Goal: Information Seeking & Learning: Learn about a topic

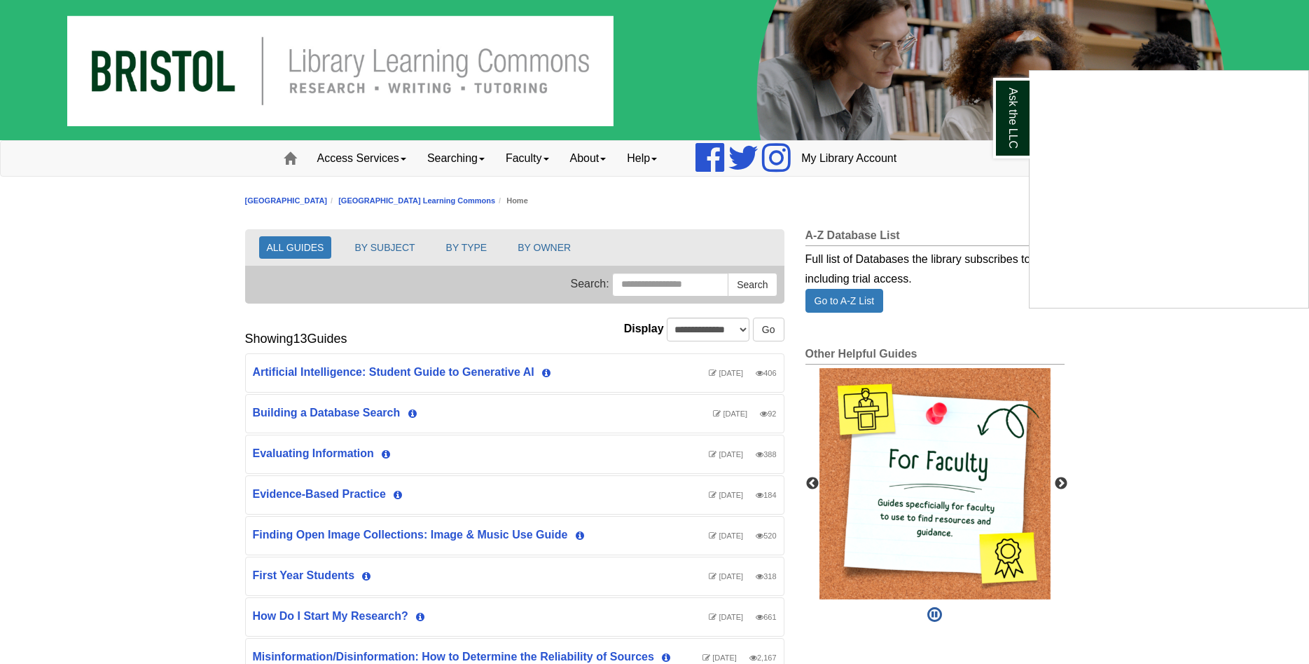
click at [305, 411] on div "Ask the LLC" at bounding box center [654, 332] width 1309 height 664
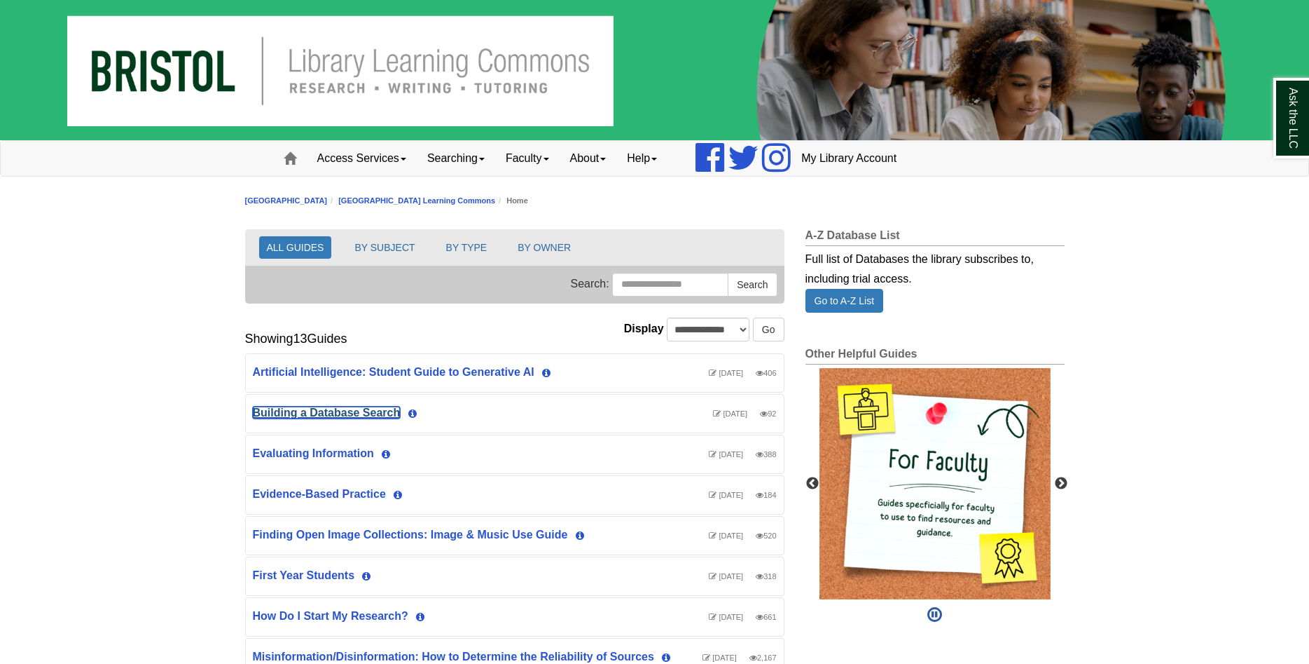
click at [305, 411] on link "Building a Database Search" at bounding box center [327, 412] width 148 height 12
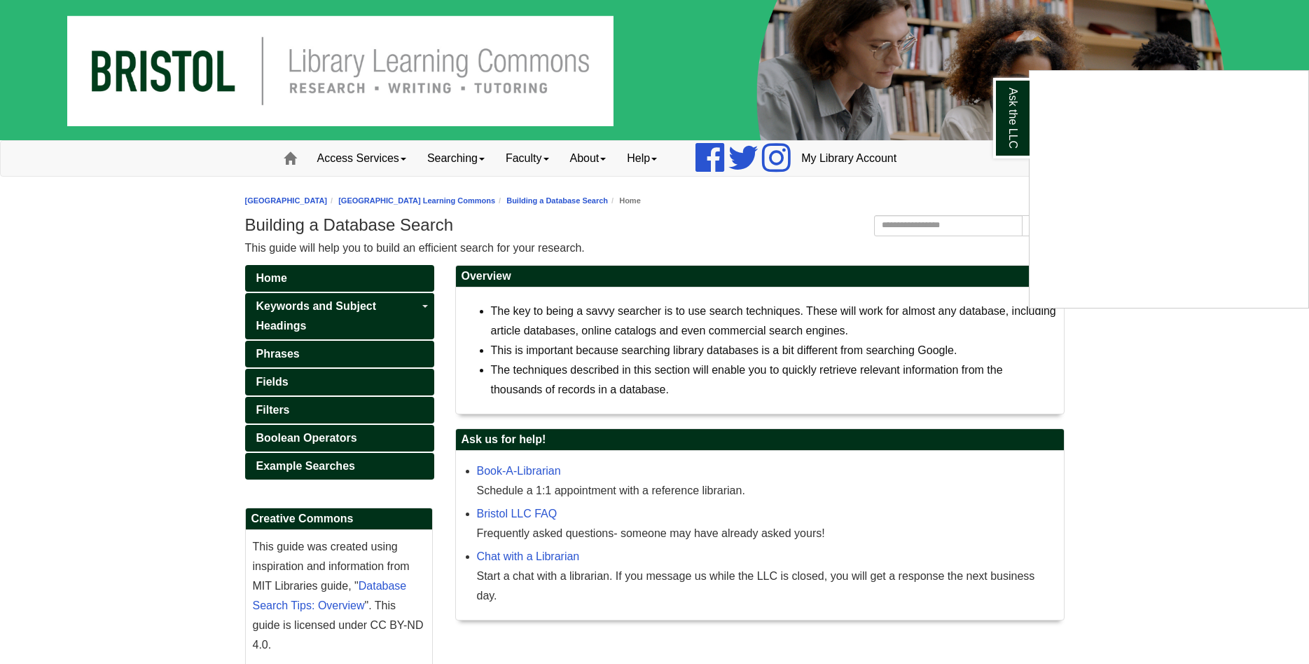
click at [284, 317] on div "Ask the LLC" at bounding box center [654, 332] width 1309 height 664
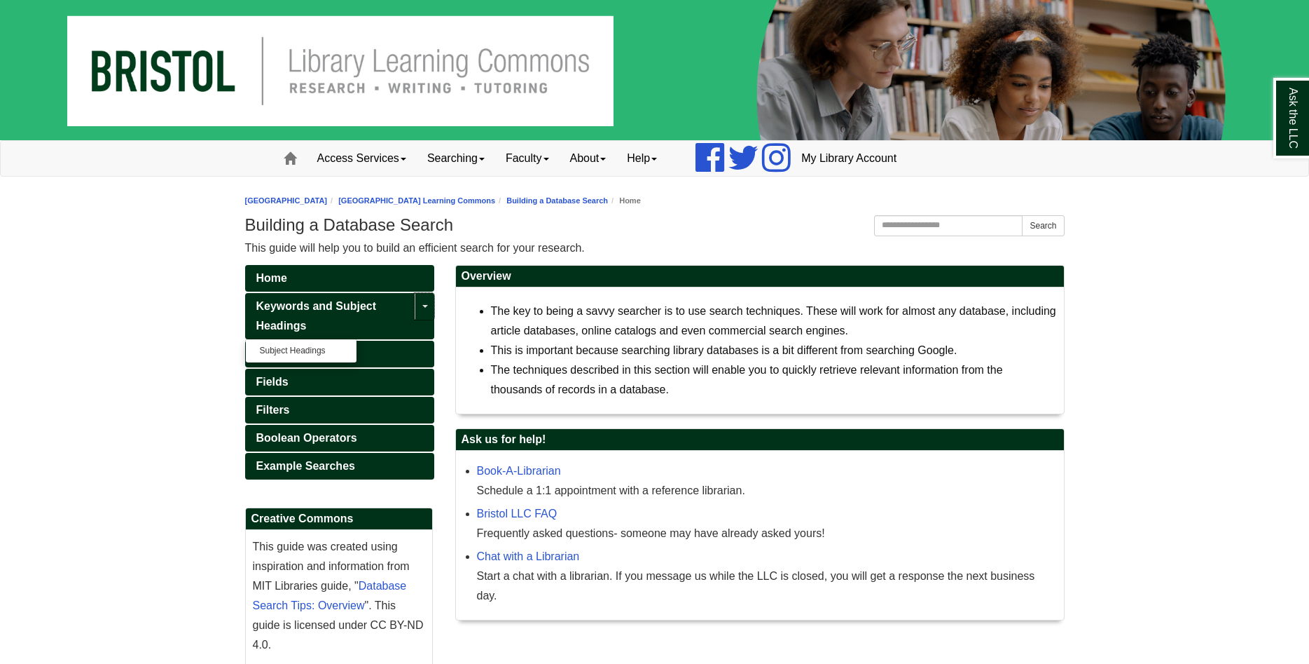
click at [420, 308] on link "Toggle Dropdown" at bounding box center [425, 306] width 20 height 27
click at [330, 312] on link "Keywords and Subject Headings" at bounding box center [339, 316] width 189 height 46
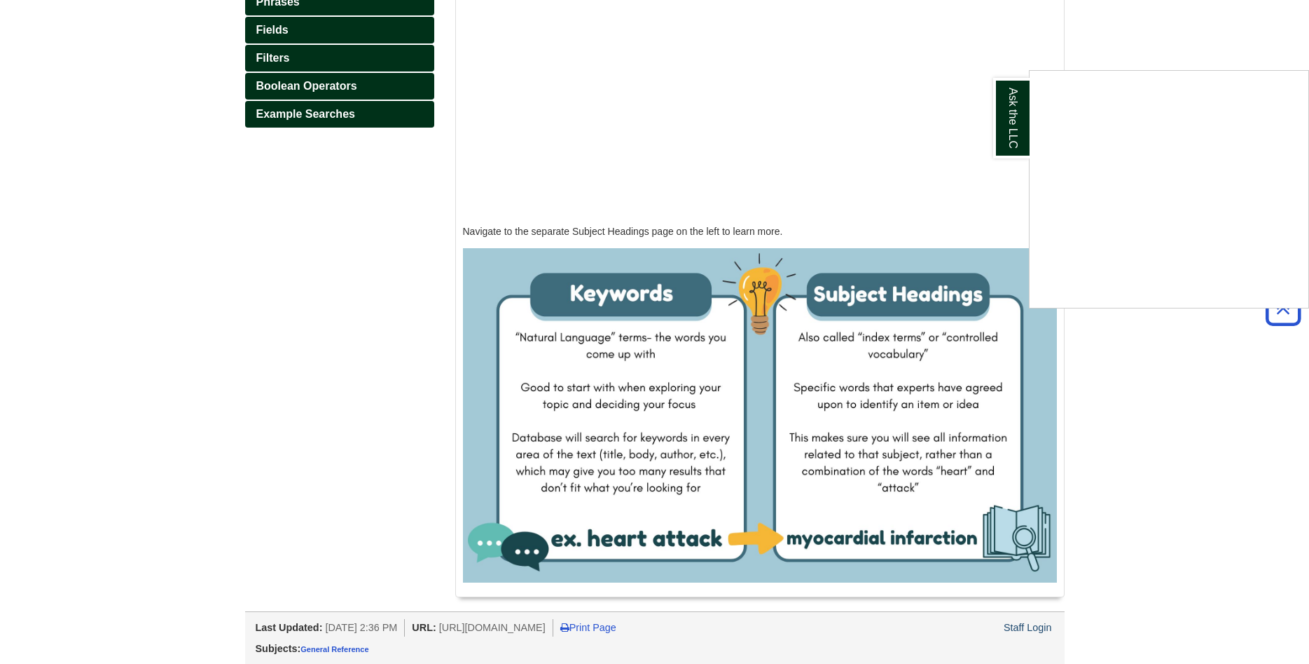
scroll to position [22, 0]
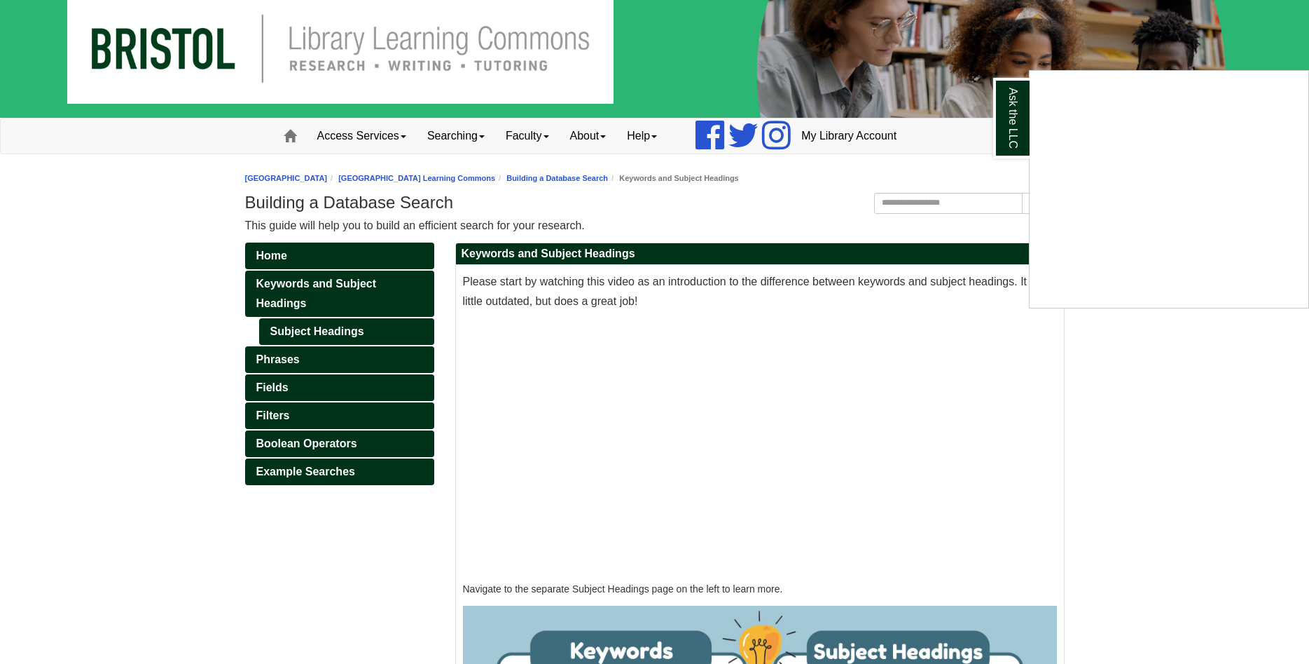
click at [288, 337] on div "Ask the LLC" at bounding box center [654, 332] width 1309 height 664
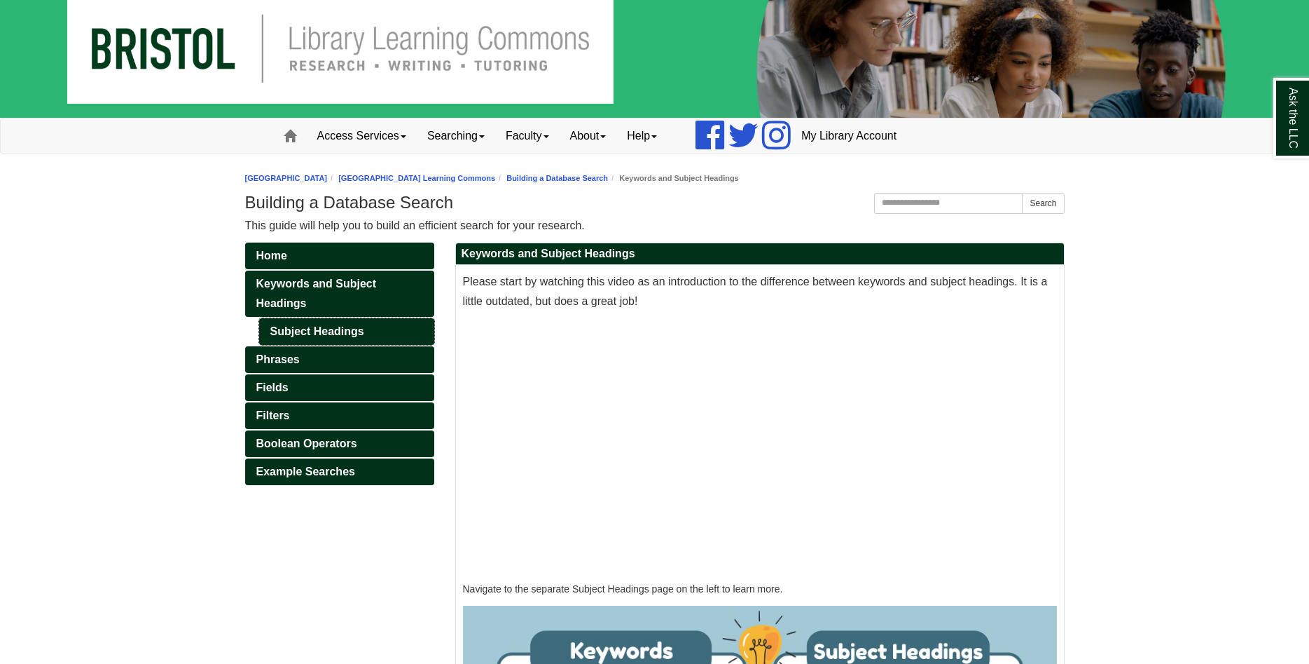
click at [288, 337] on link "Subject Headings" at bounding box center [346, 331] width 175 height 27
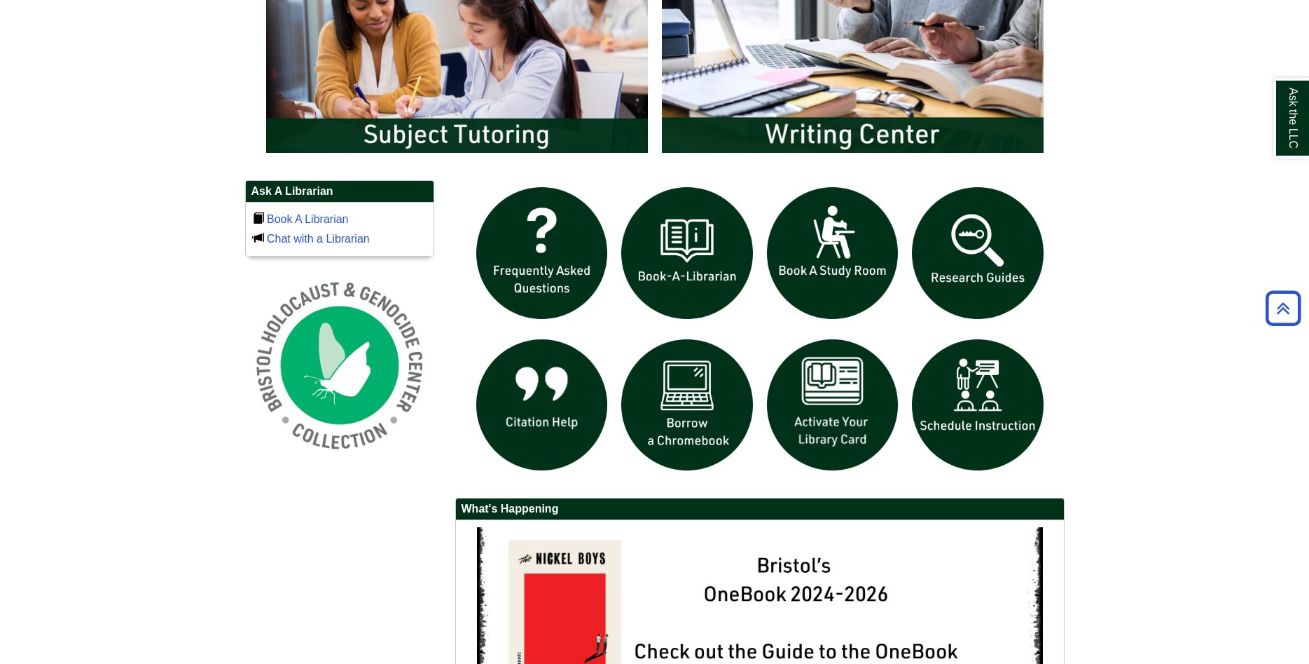
scroll to position [795, 0]
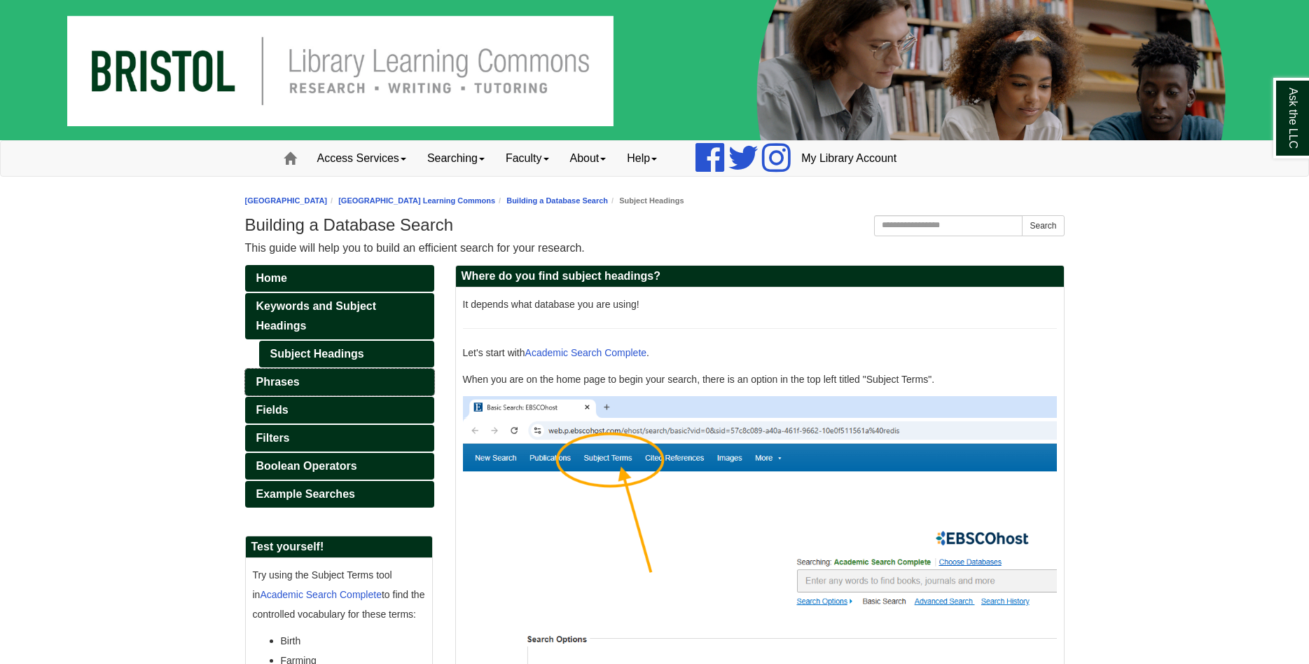
click at [281, 383] on span "Phrases" at bounding box center [277, 382] width 43 height 12
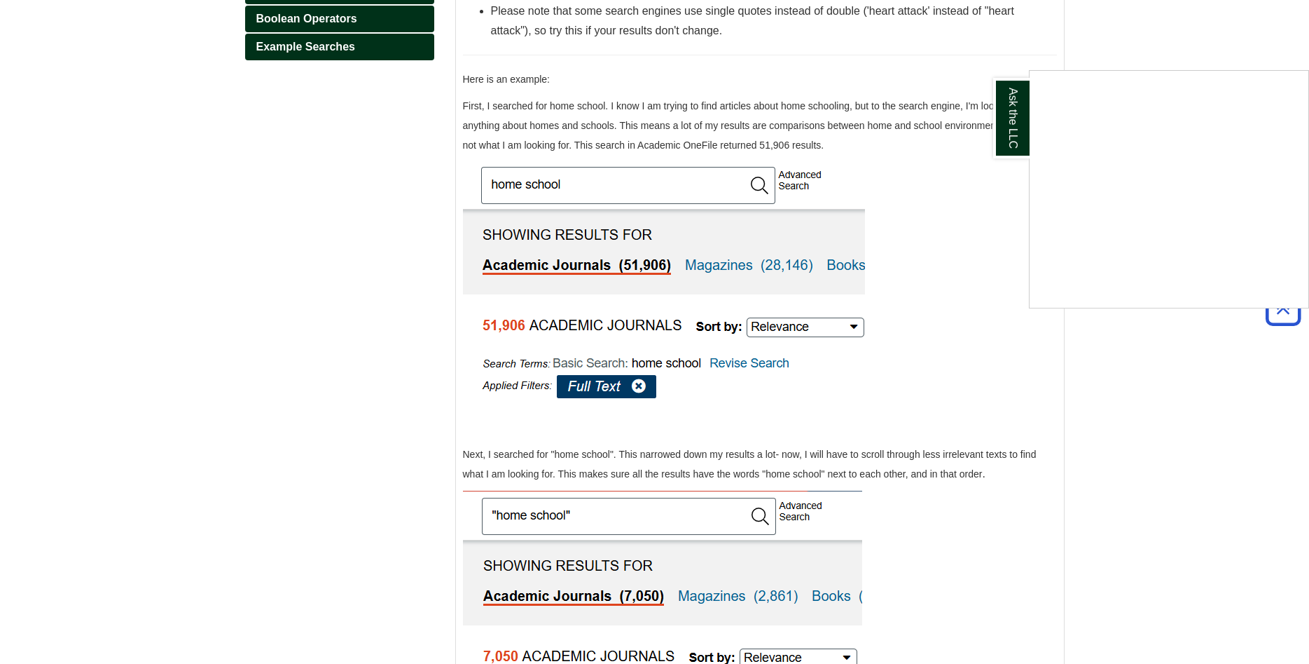
scroll to position [429, 0]
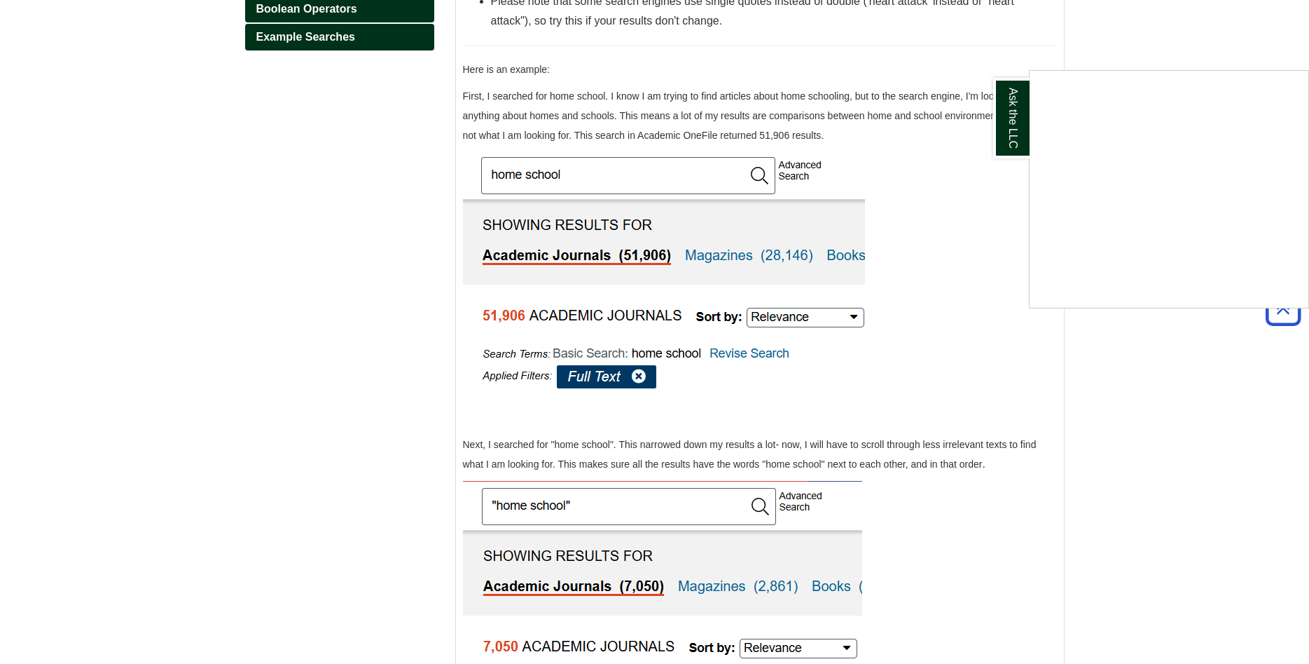
click at [671, 229] on div "Ask the LLC" at bounding box center [654, 332] width 1309 height 664
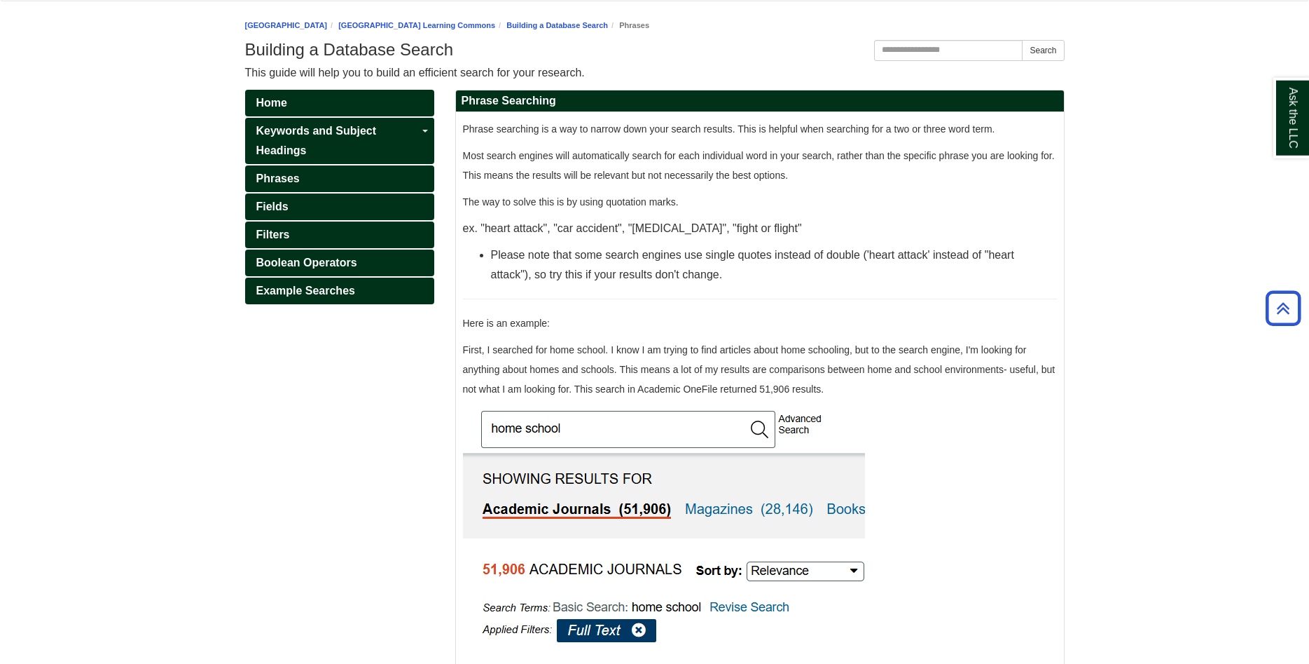
scroll to position [143, 0]
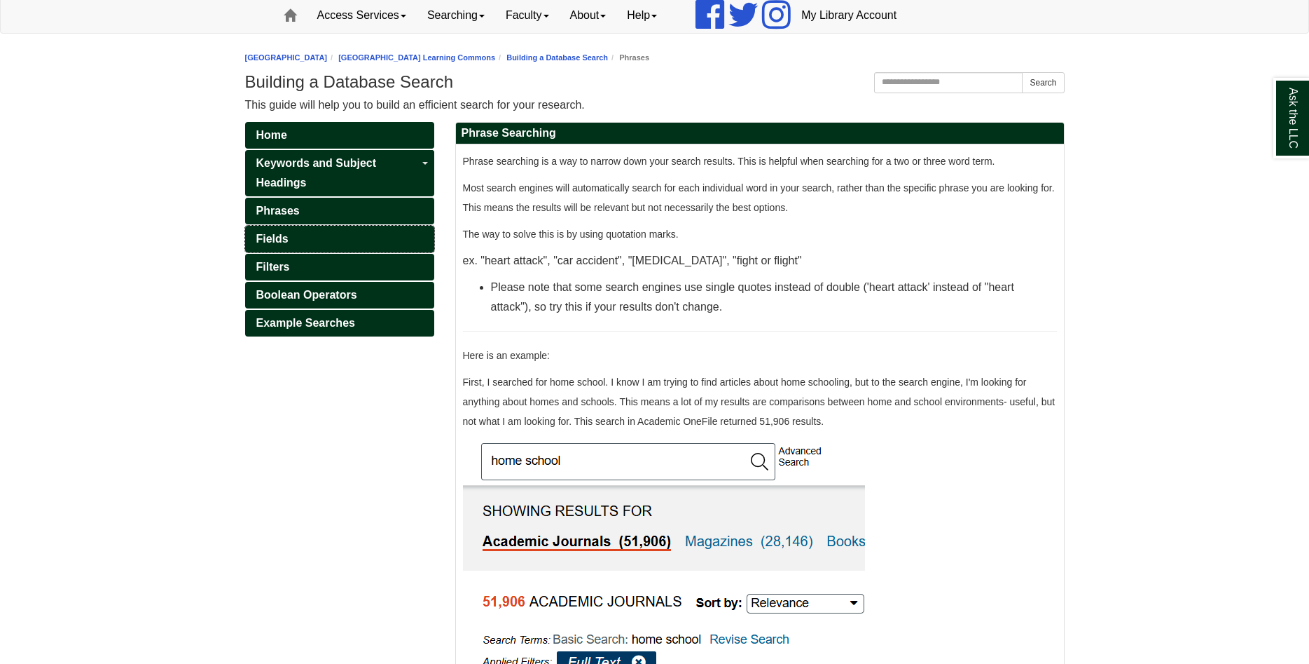
click at [300, 246] on link "Fields" at bounding box center [339, 239] width 189 height 27
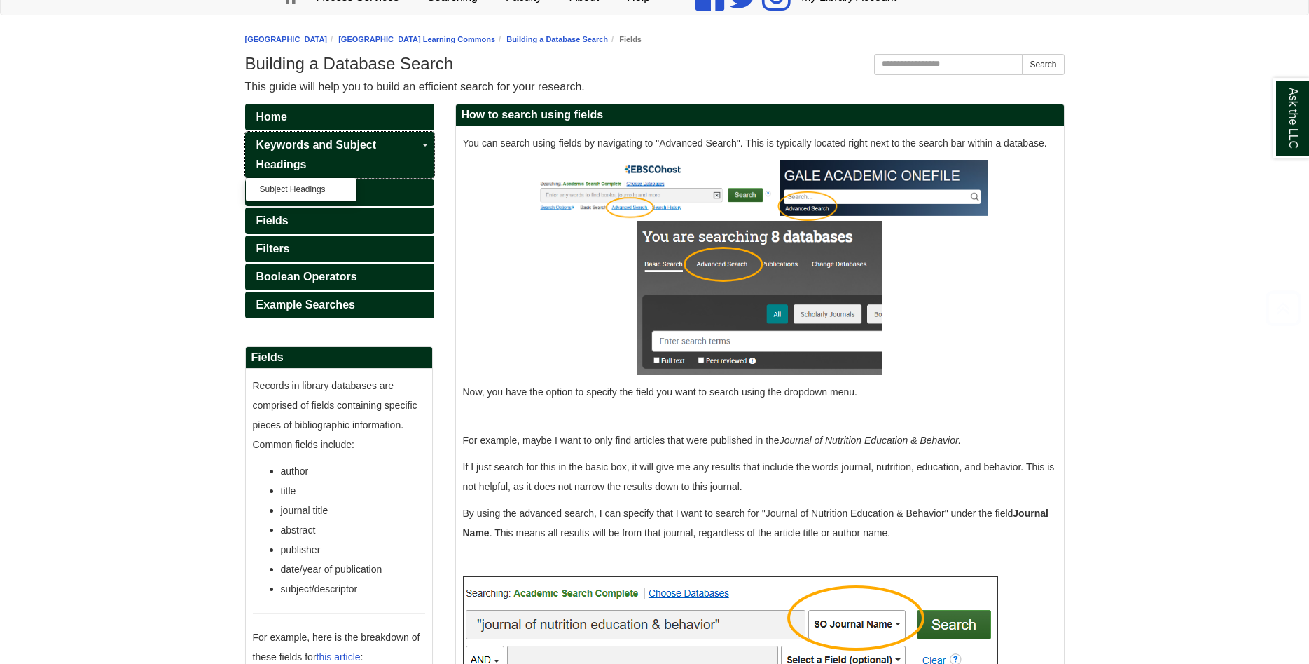
scroll to position [214, 0]
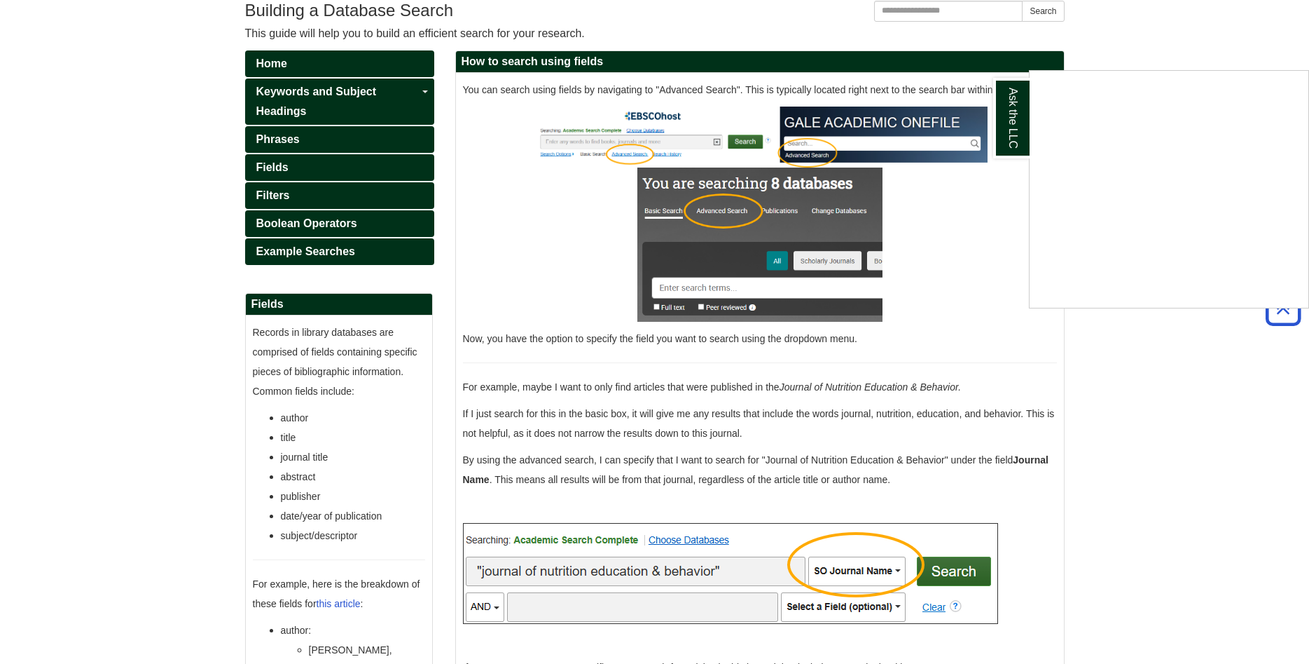
click at [340, 226] on div "Ask the LLC" at bounding box center [654, 332] width 1309 height 664
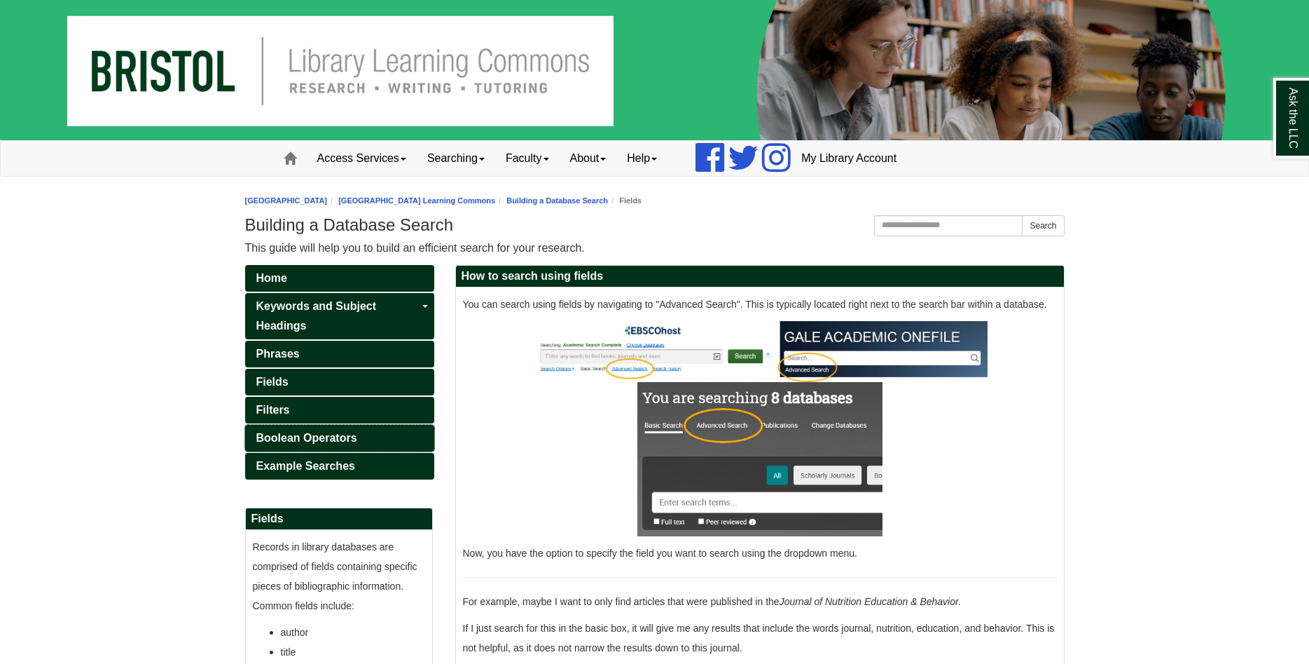
click at [358, 435] on link "Boolean Operators" at bounding box center [339, 438] width 189 height 27
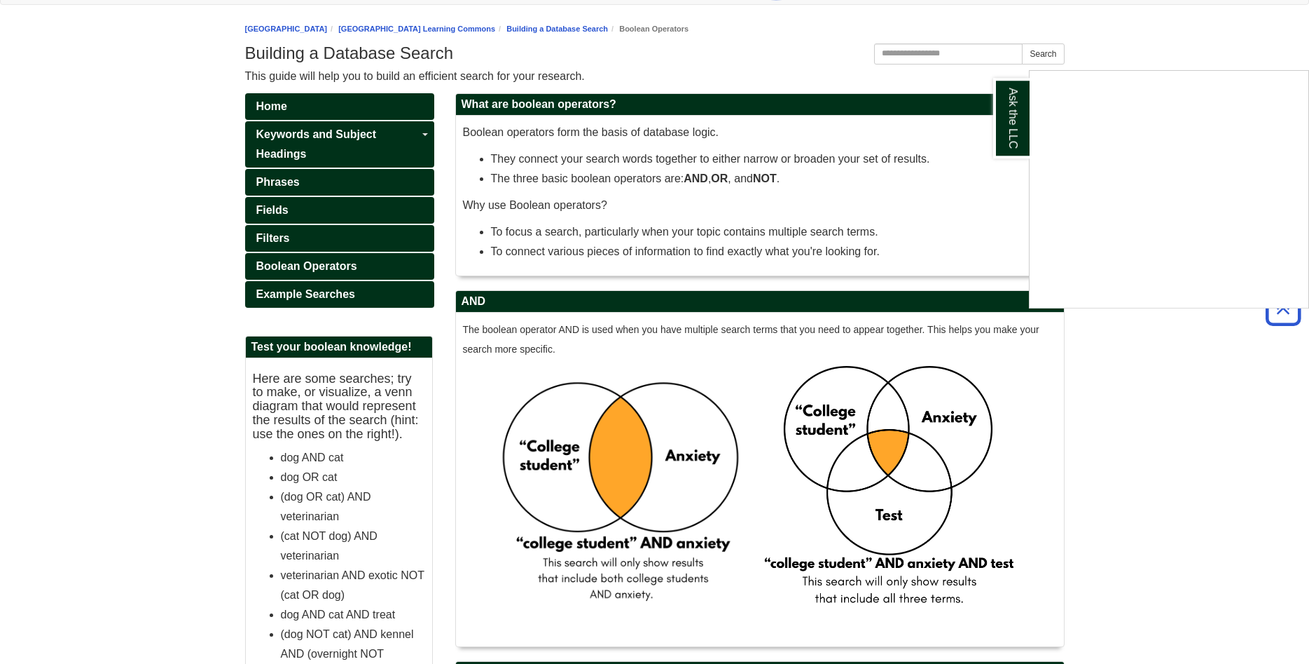
scroll to position [124, 0]
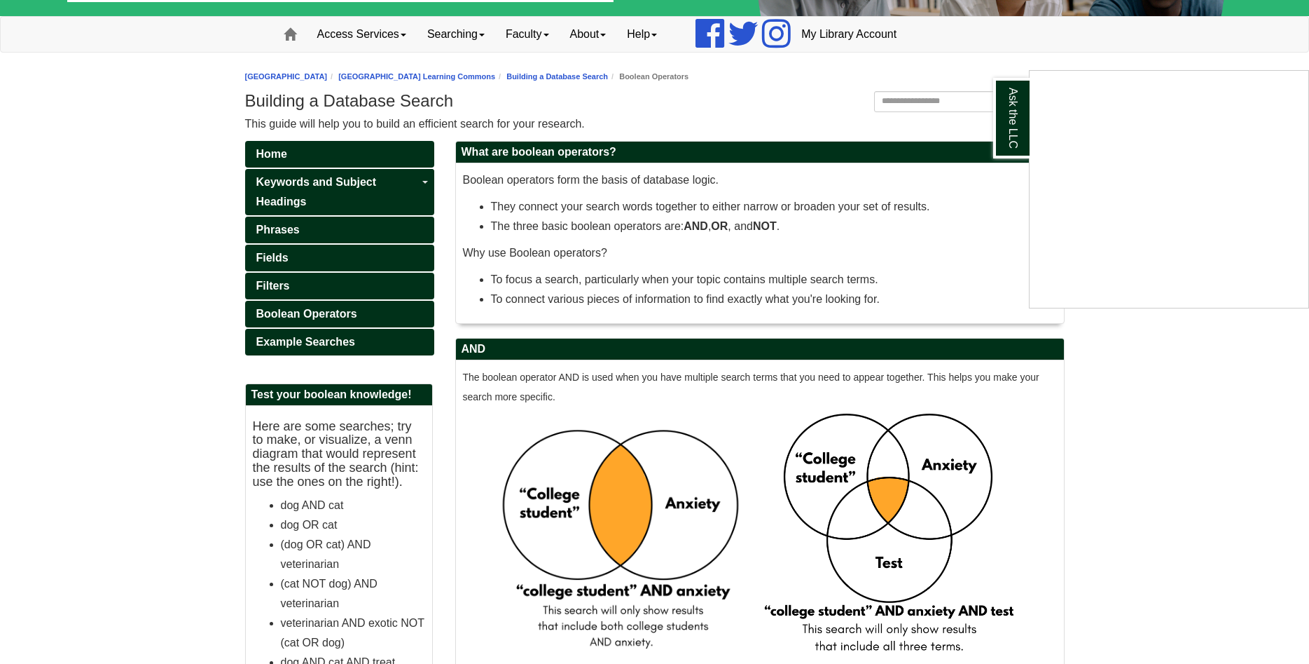
click at [305, 342] on div "Ask the LLC" at bounding box center [654, 332] width 1309 height 664
click at [305, 342] on span "Example Searches" at bounding box center [305, 342] width 99 height 12
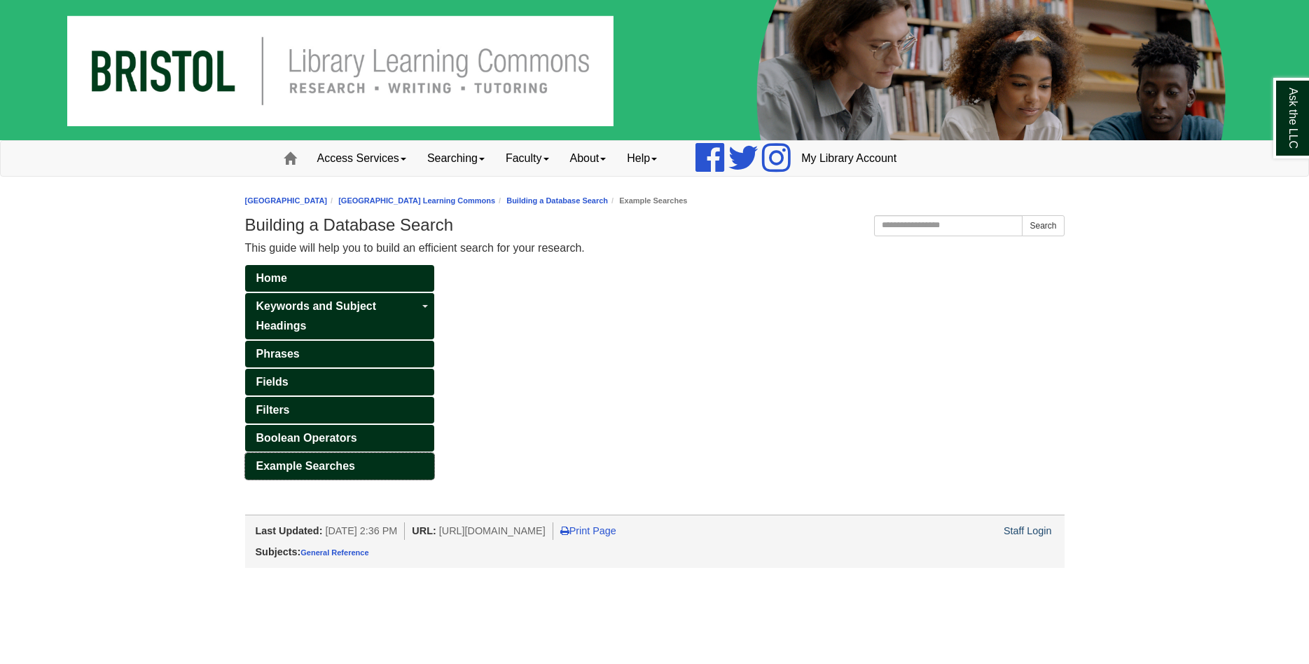
click at [305, 471] on span "Example Searches" at bounding box center [305, 466] width 99 height 12
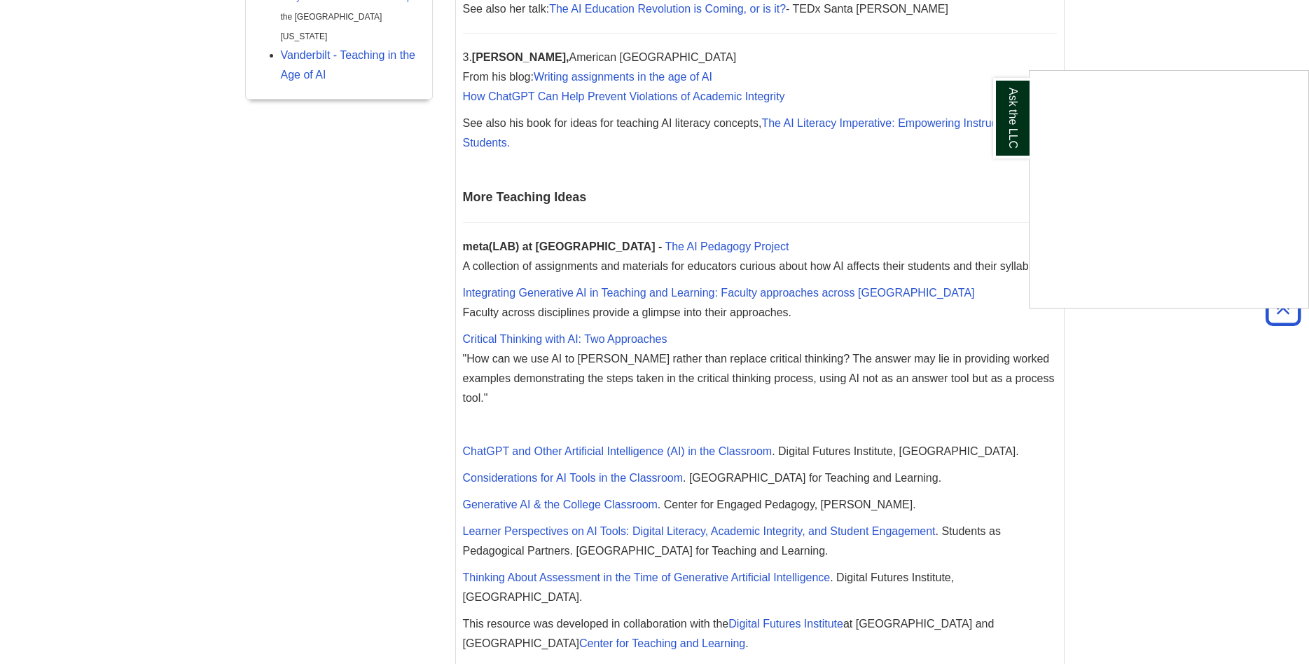
scroll to position [1241, 0]
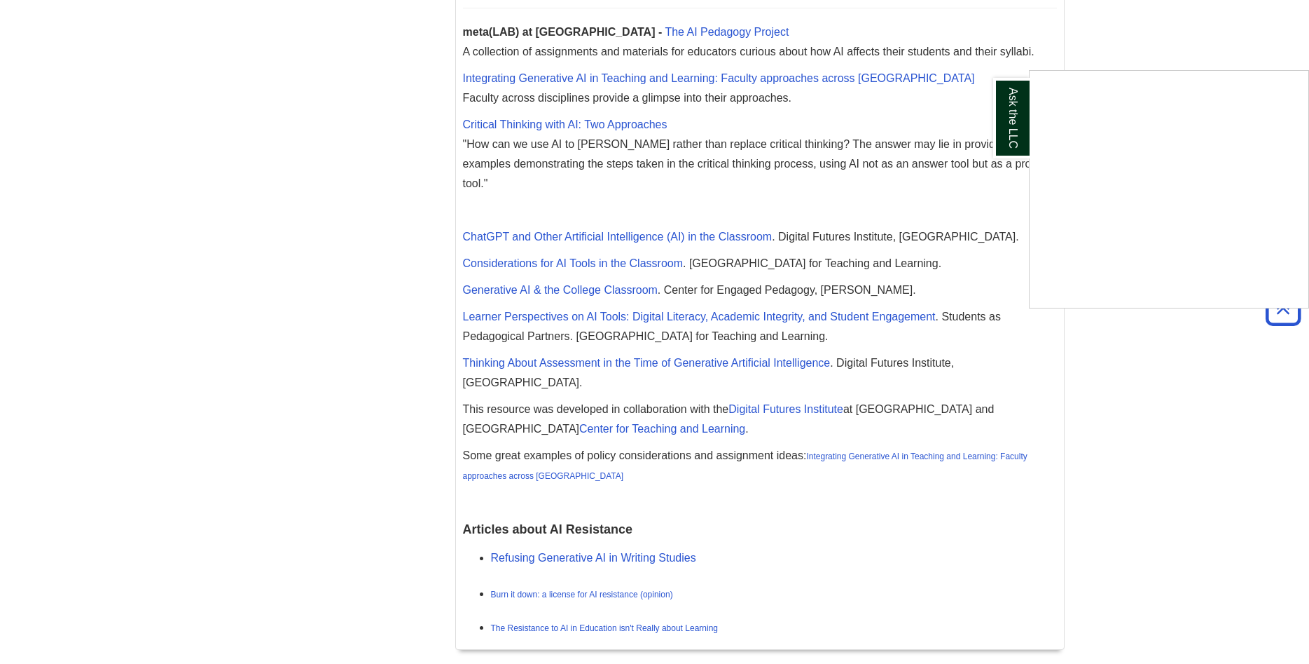
click at [1023, 647] on div "Ask the LLC" at bounding box center [654, 332] width 1309 height 664
